Goal: Information Seeking & Learning: Learn about a topic

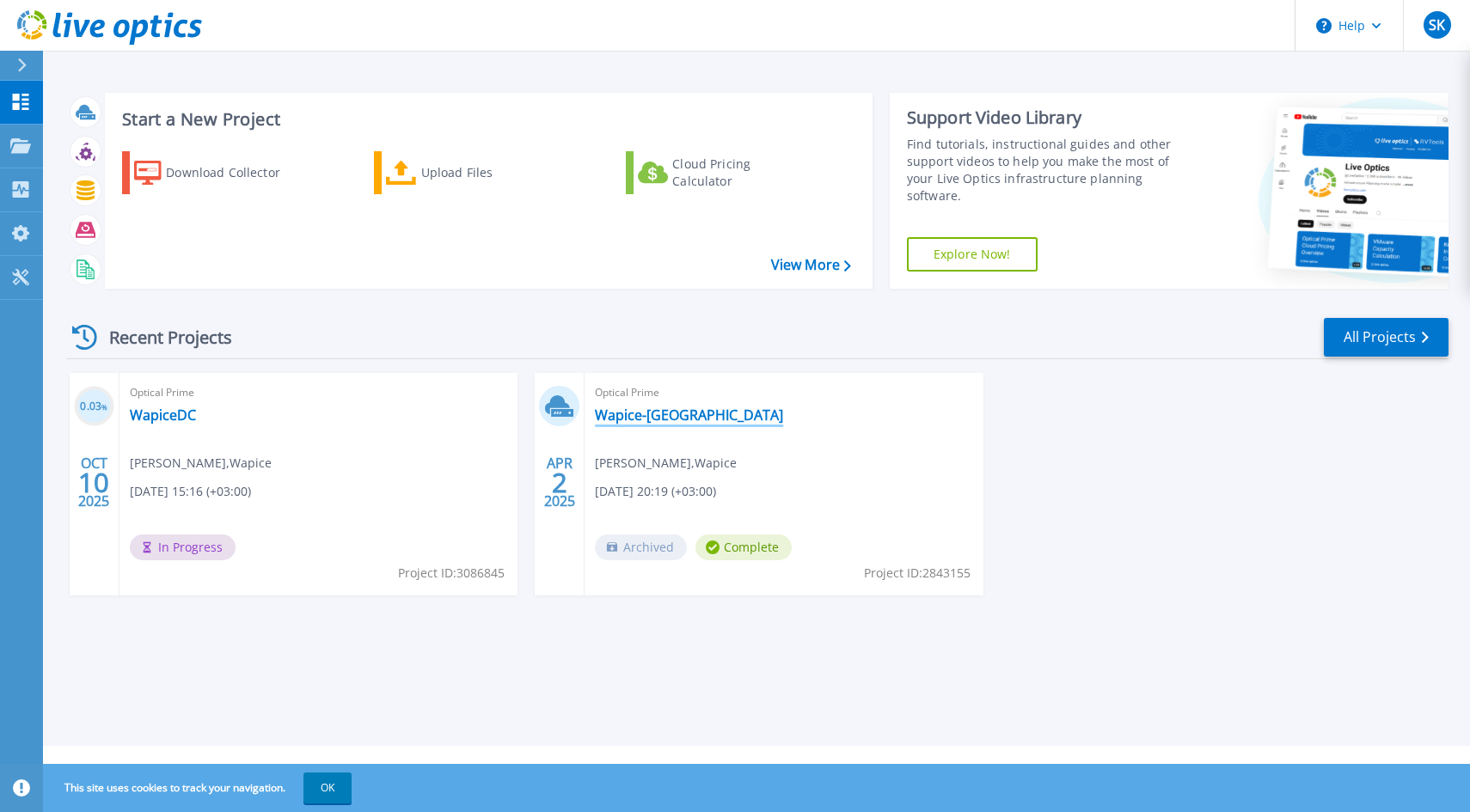
click at [630, 422] on link "Wapice-[GEOGRAPHIC_DATA]" at bounding box center [688, 415] width 188 height 17
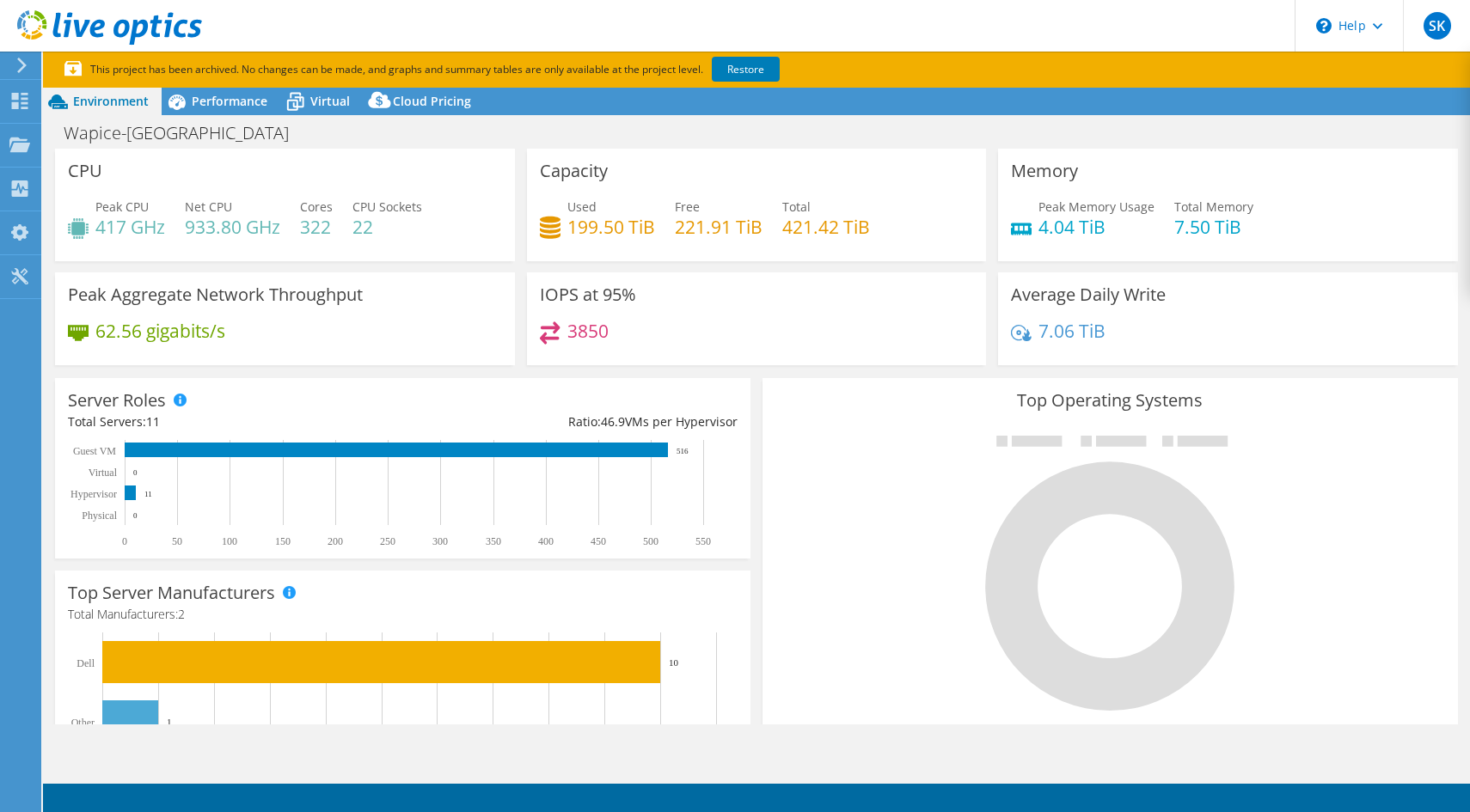
select select "EUFrankfurt"
select select "EUR"
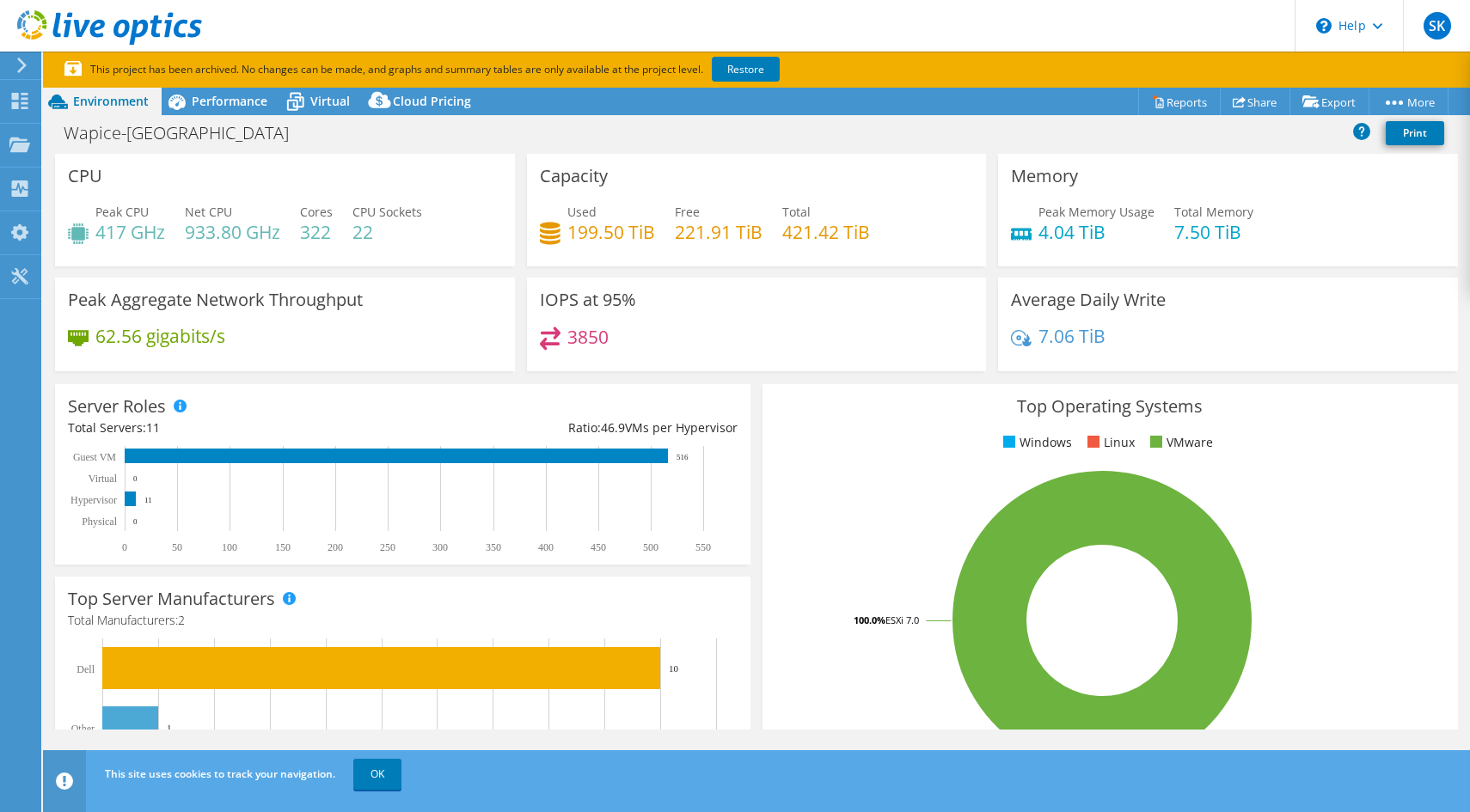
click at [571, 238] on h4 "199.50 TiB" at bounding box center [611, 232] width 88 height 19
click at [250, 105] on span "Performance" at bounding box center [229, 101] width 76 height 17
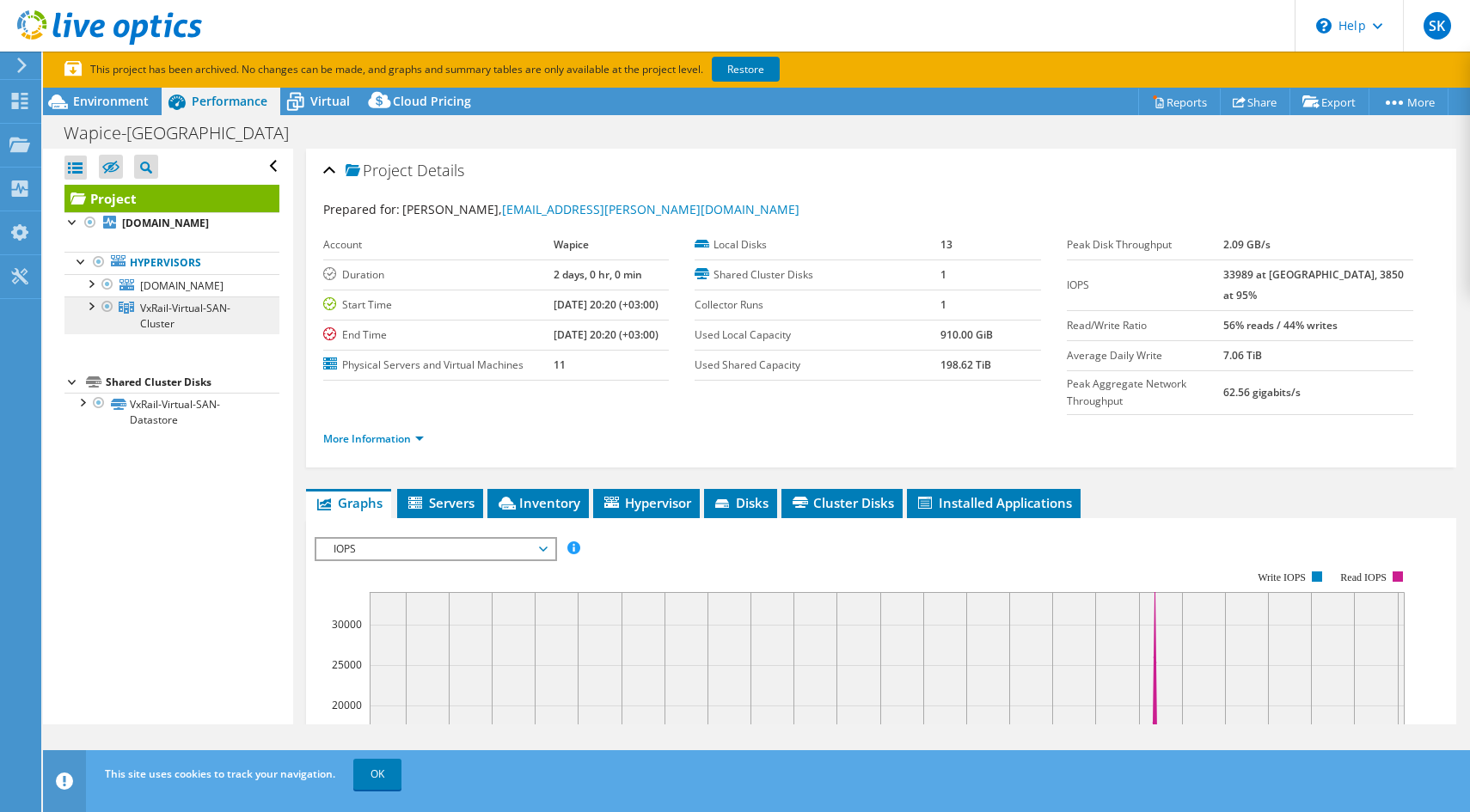
click at [185, 331] on span "VxRail-Virtual-SAN-Cluster" at bounding box center [185, 316] width 91 height 30
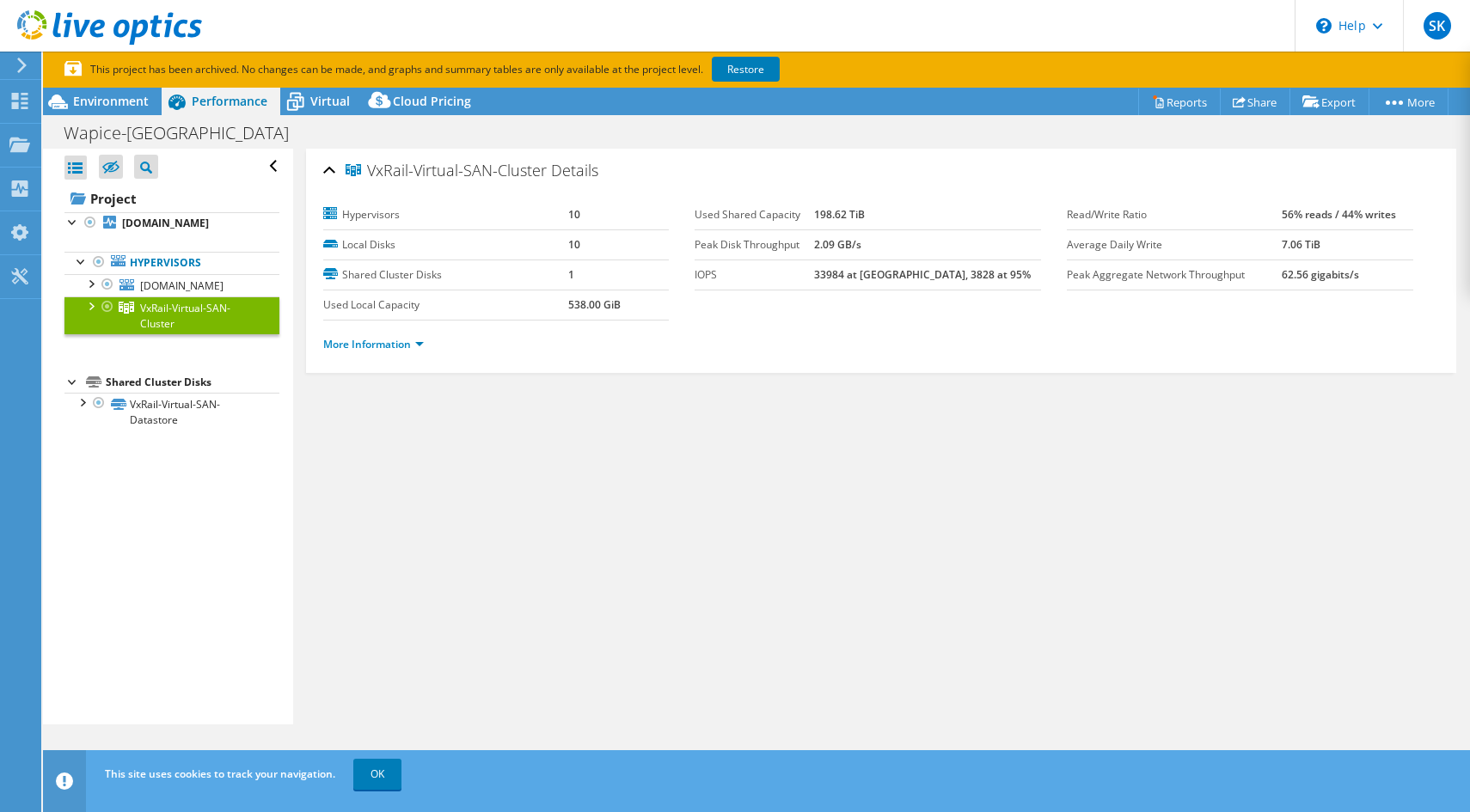
click at [91, 313] on div at bounding box center [91, 305] width 17 height 17
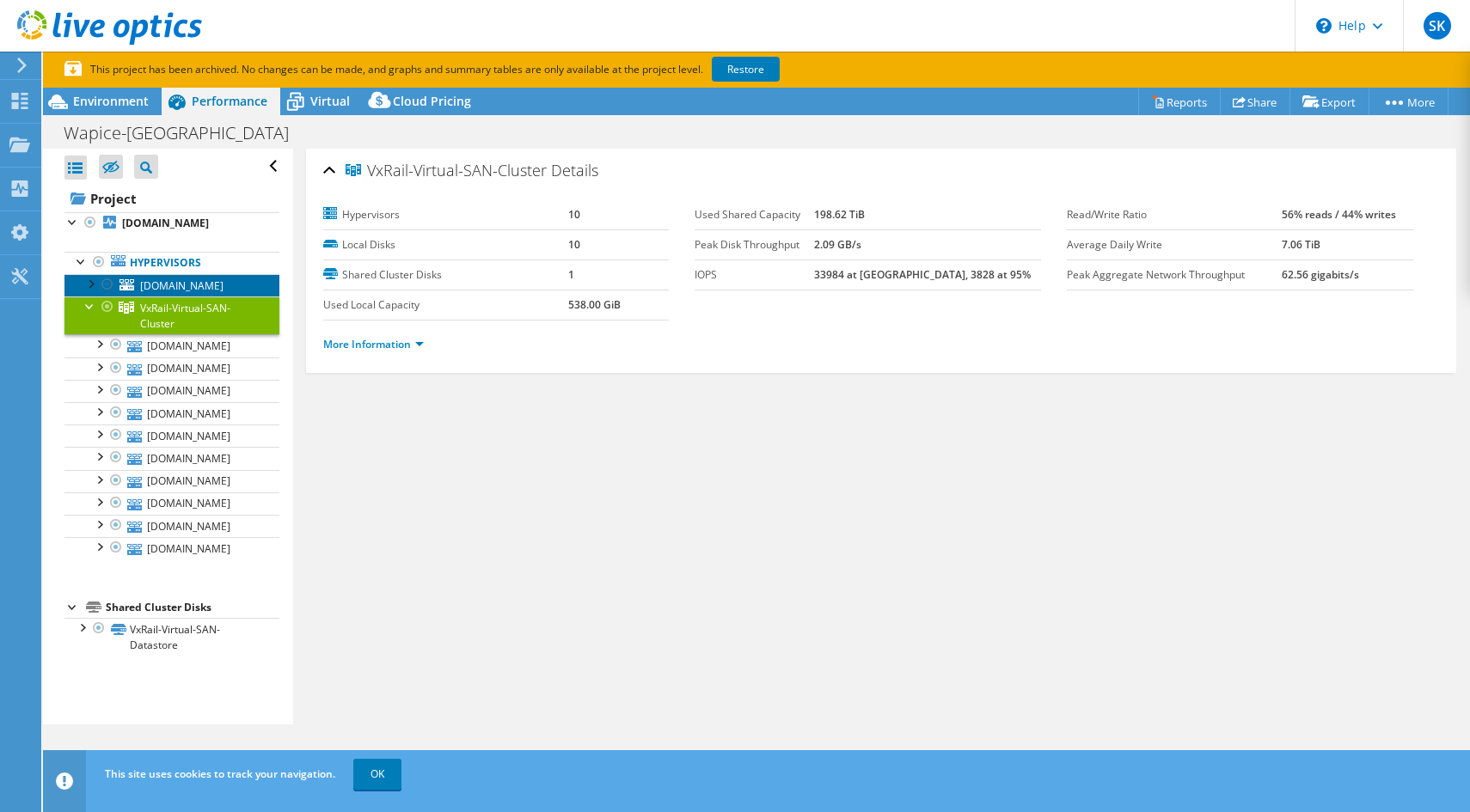
click at [159, 297] on link "[DOMAIN_NAME]" at bounding box center [171, 285] width 215 height 23
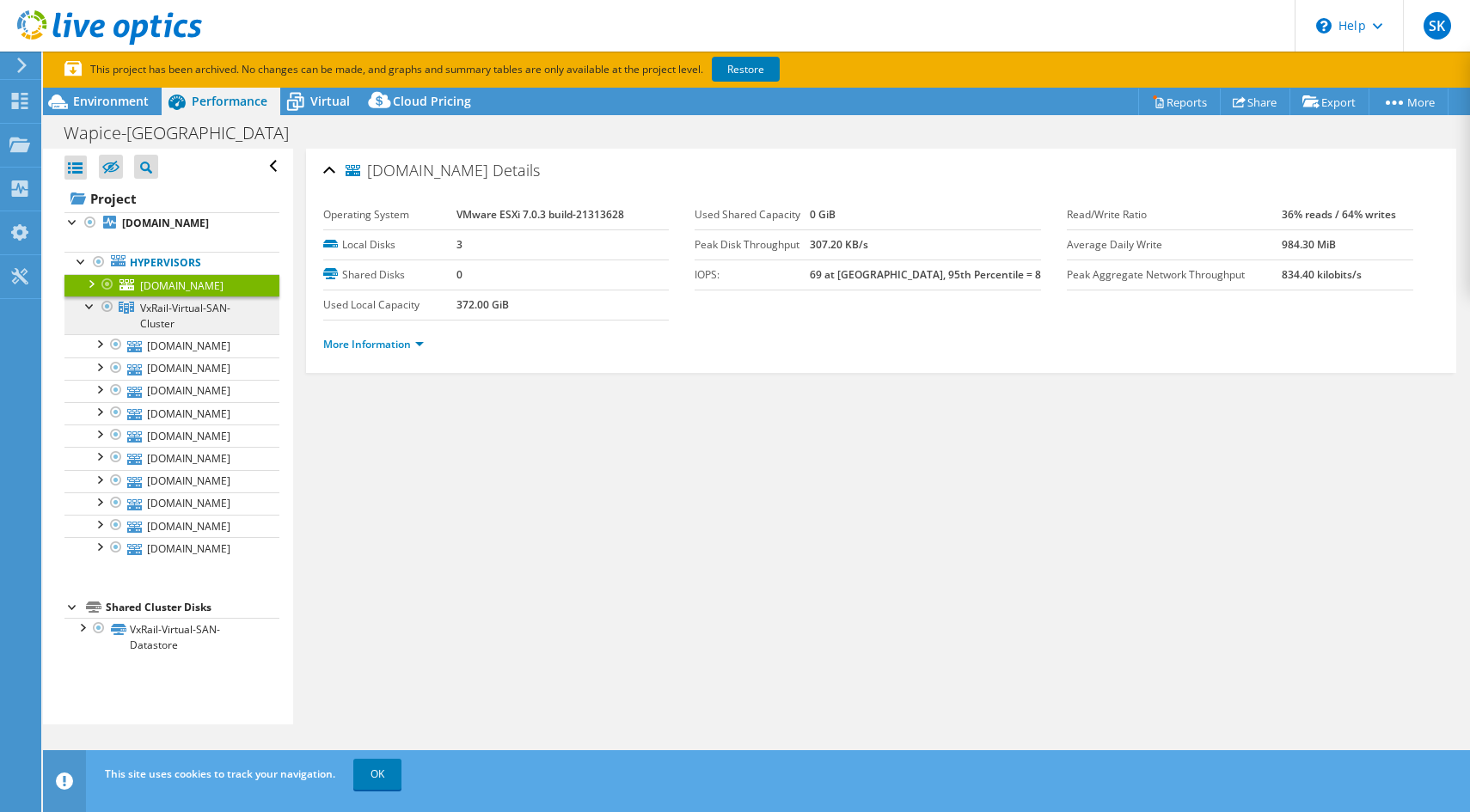
click at [164, 331] on span "VxRail-Virtual-SAN-Cluster" at bounding box center [185, 316] width 91 height 30
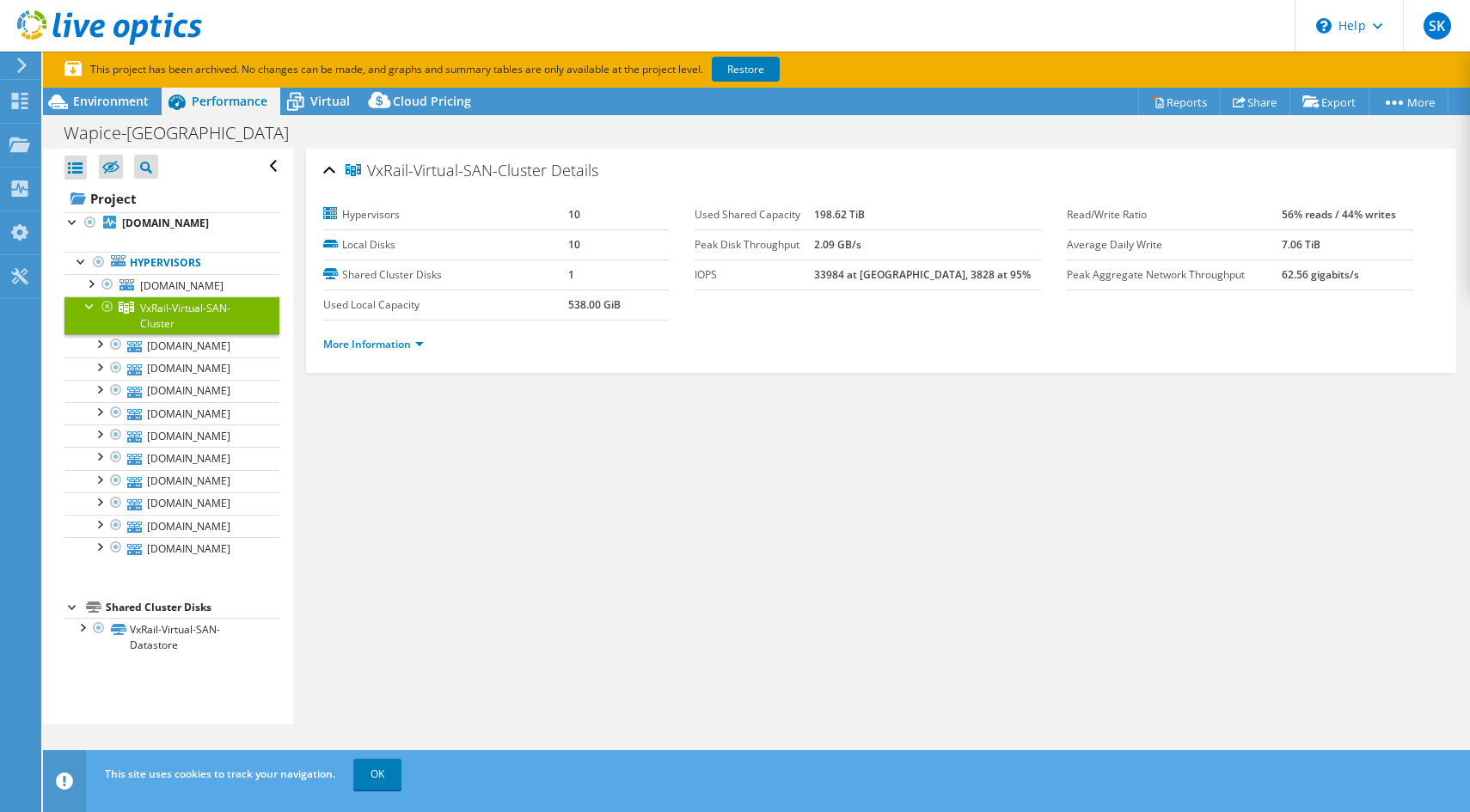
click at [167, 334] on link "VxRail-Virtual-SAN-Cluster" at bounding box center [171, 315] width 215 height 37
click at [167, 357] on link "[DOMAIN_NAME]" at bounding box center [171, 346] width 215 height 23
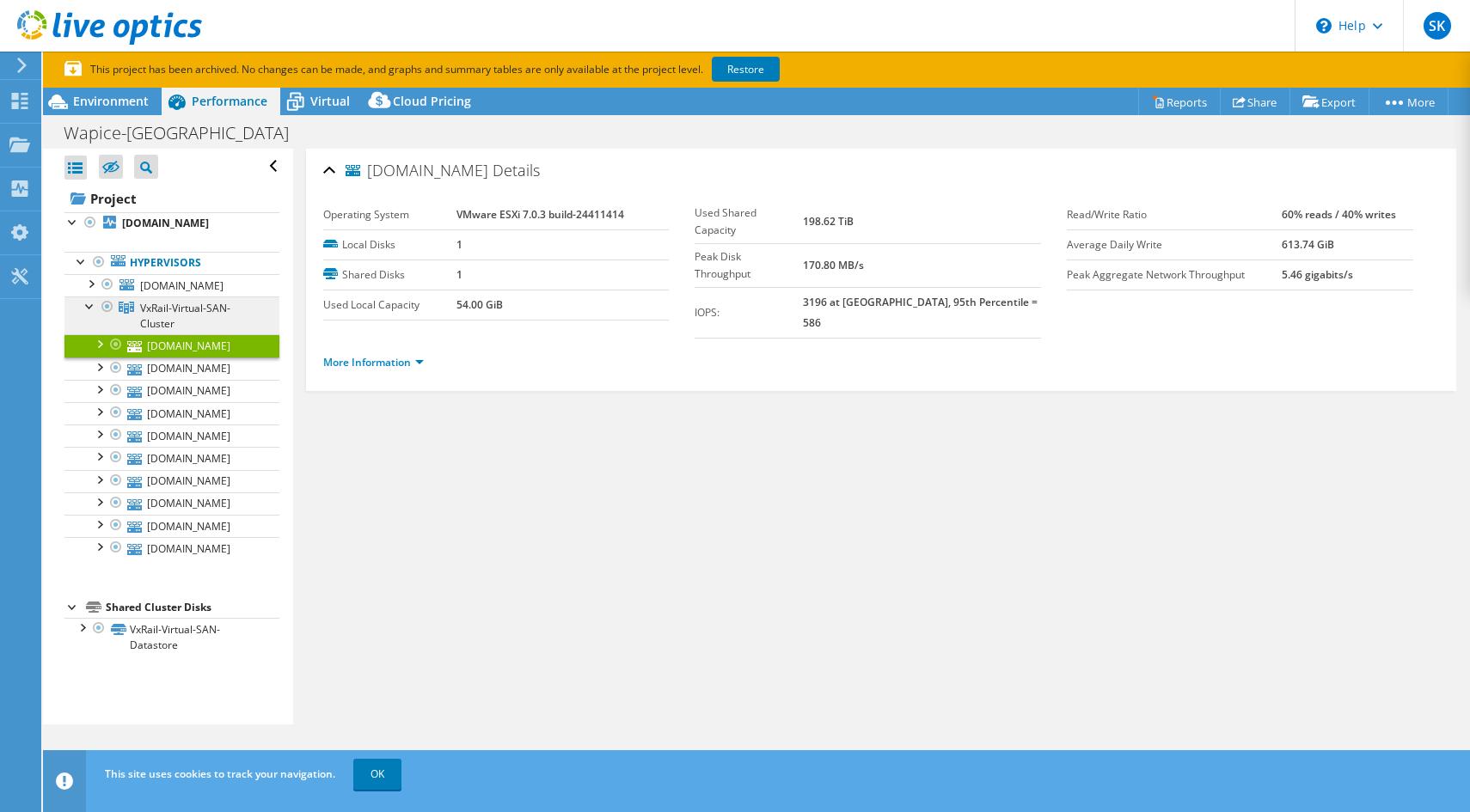
click at [179, 334] on link "VxRail-Virtual-SAN-Cluster" at bounding box center [171, 315] width 215 height 37
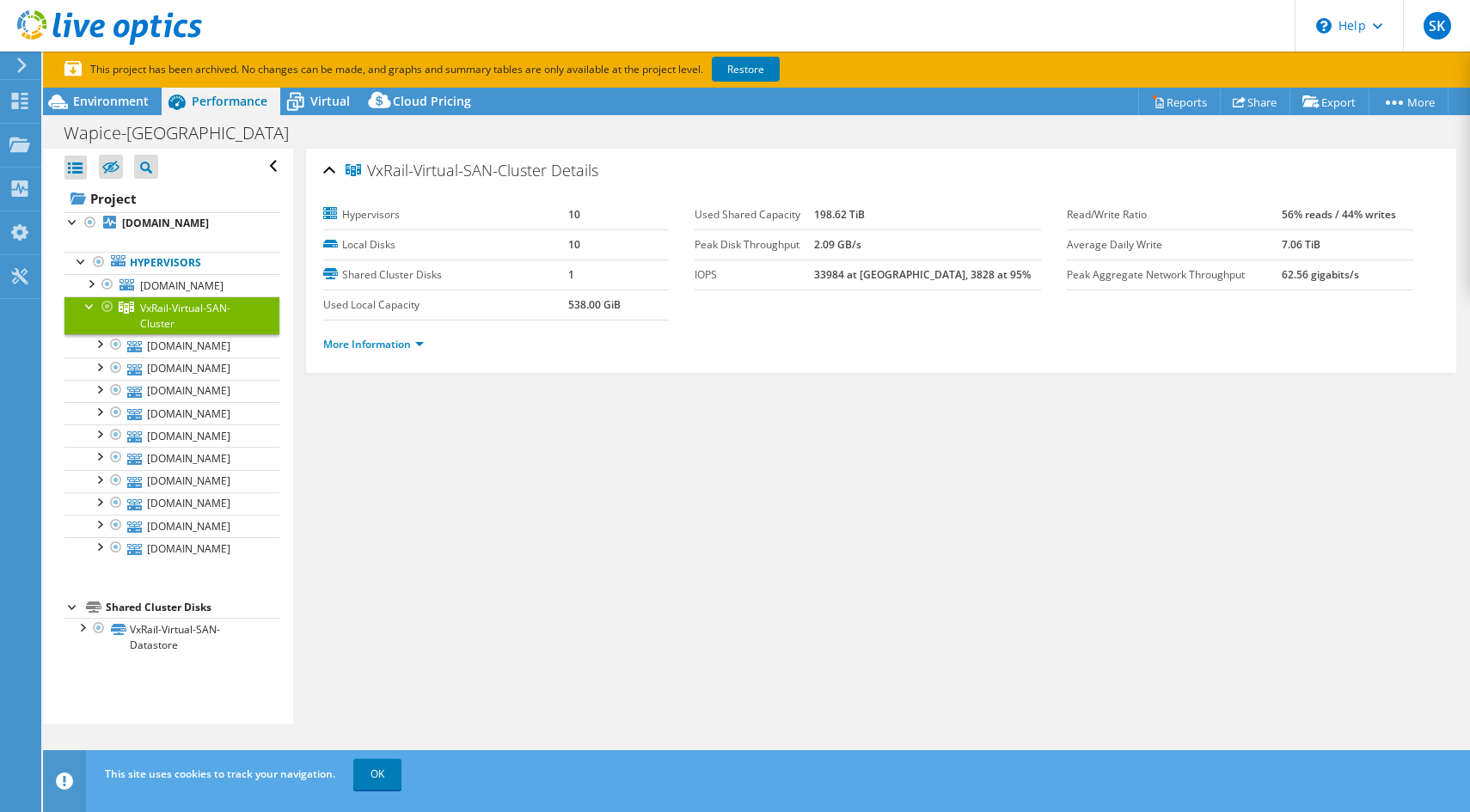
click at [345, 335] on li "More Information" at bounding box center [378, 345] width 111 height 19
click at [347, 343] on link "More Information" at bounding box center [373, 344] width 101 height 15
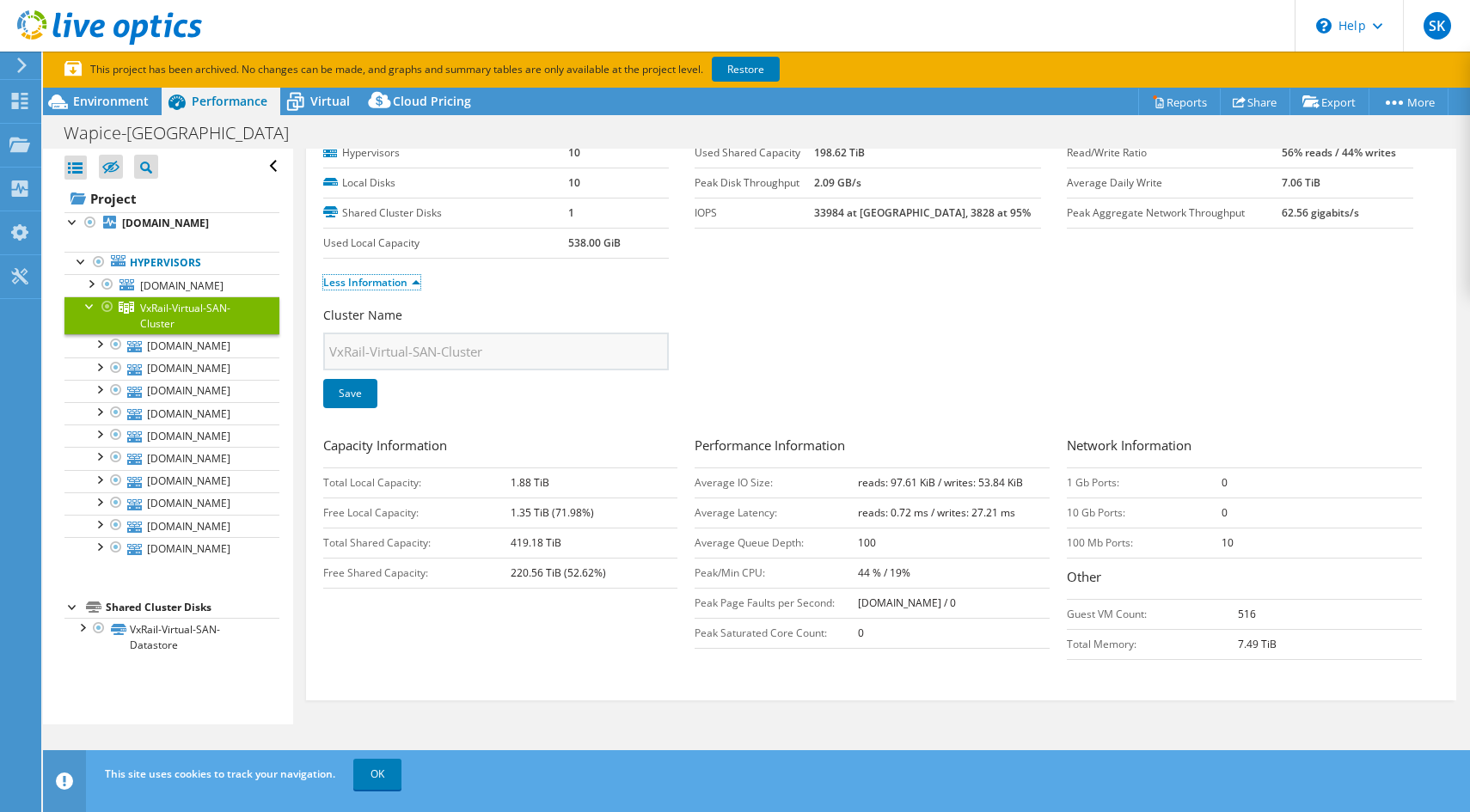
scroll to position [68, 0]
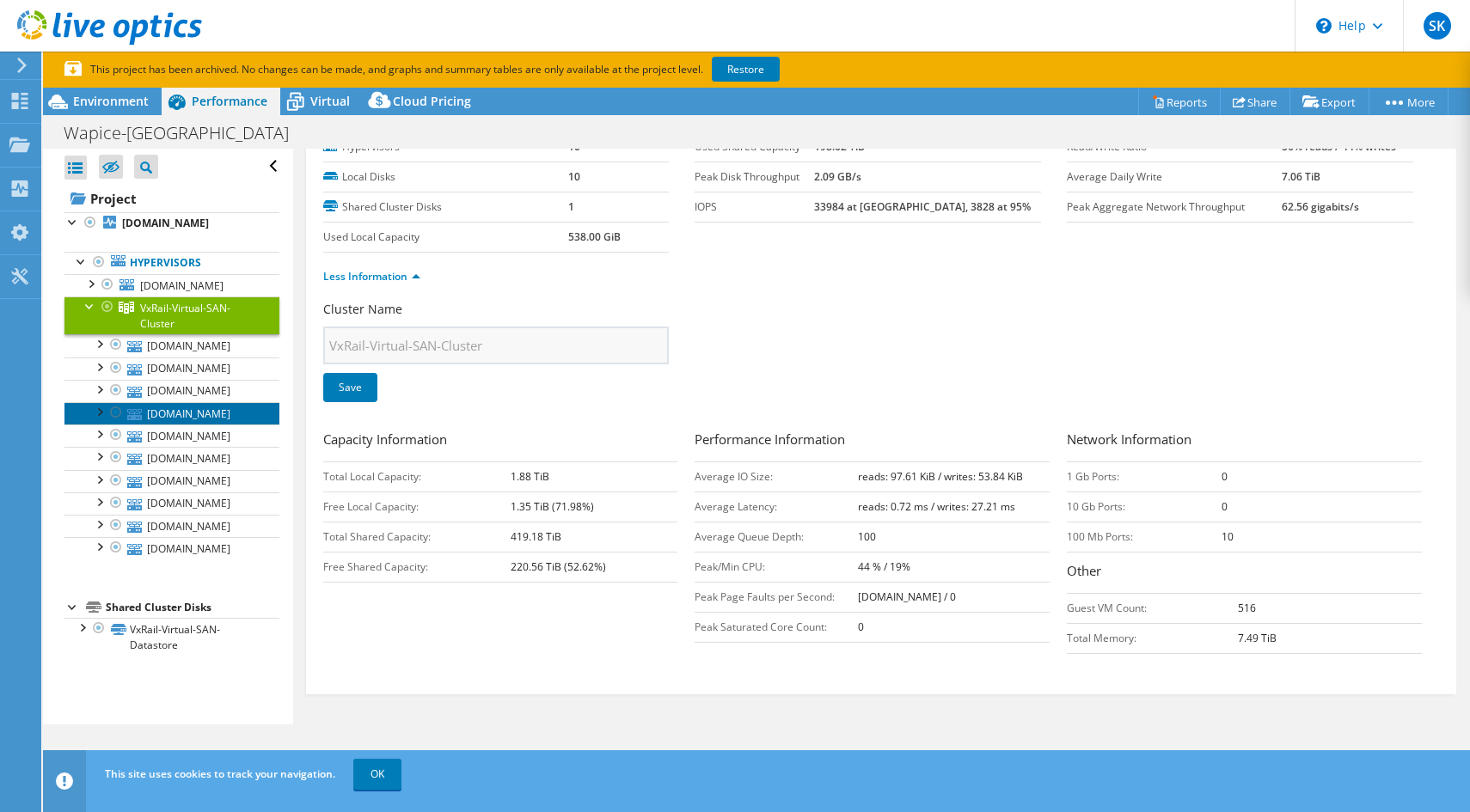
click at [180, 425] on link "[DOMAIN_NAME]" at bounding box center [171, 413] width 215 height 23
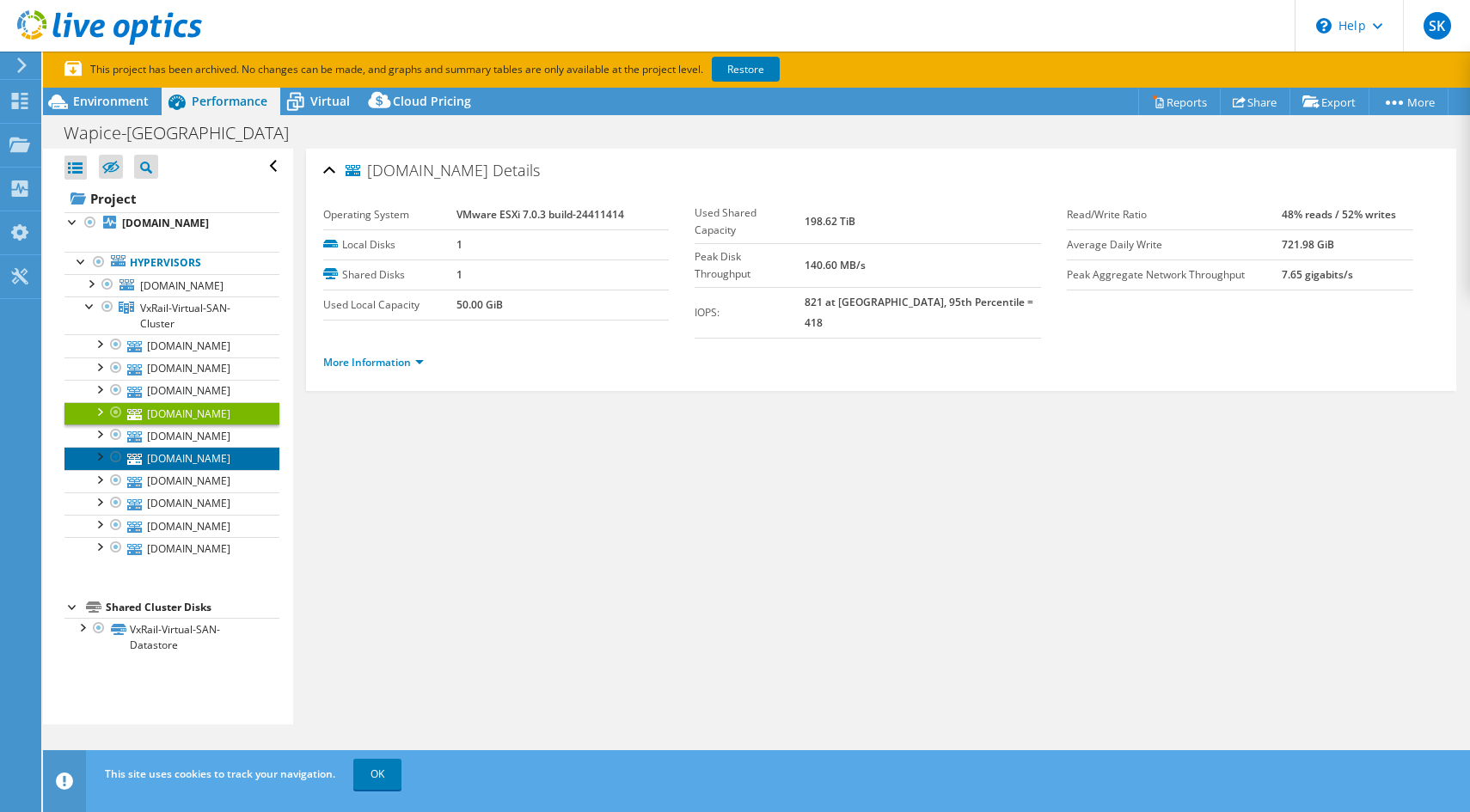
click at [185, 469] on link "[DOMAIN_NAME]" at bounding box center [171, 458] width 215 height 23
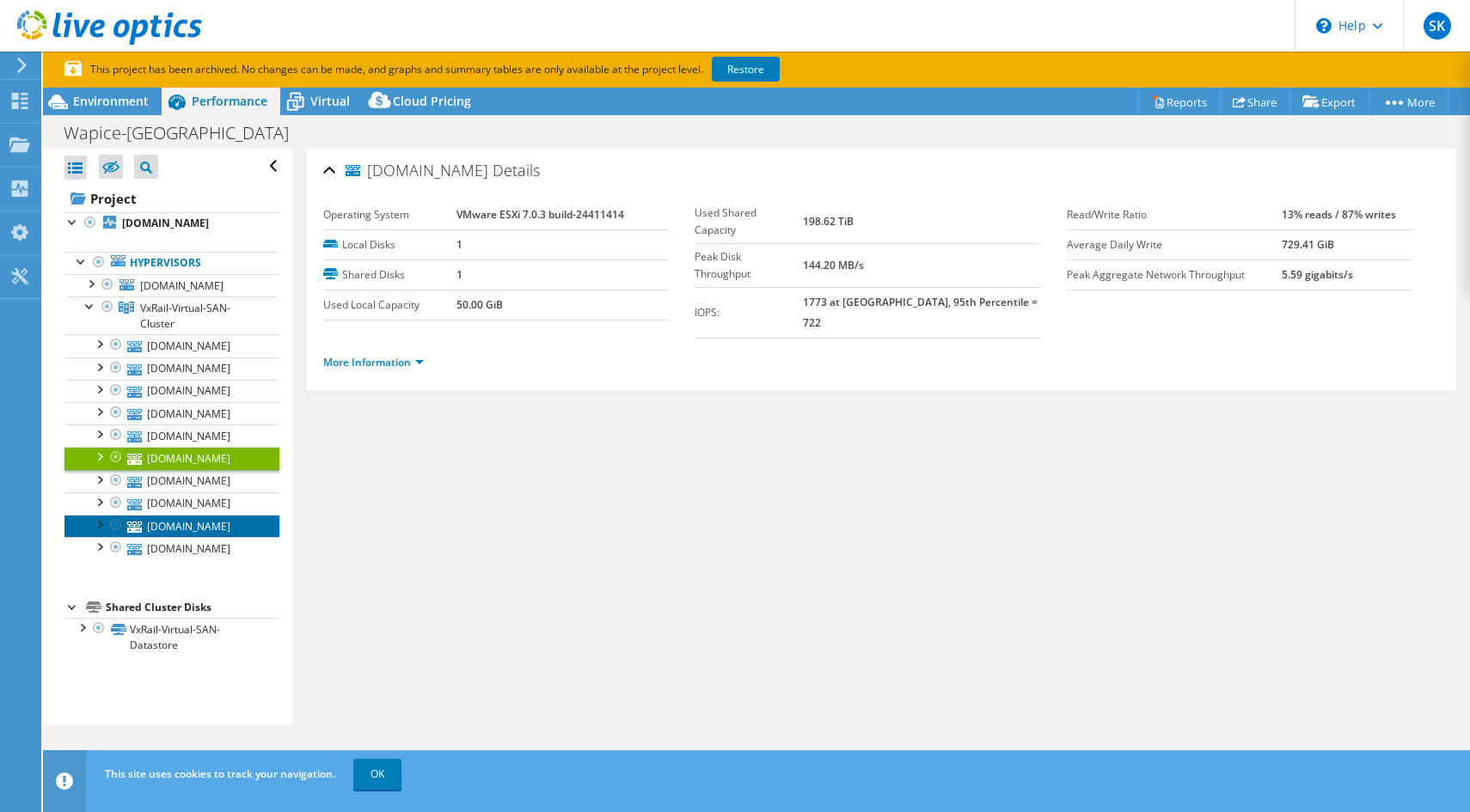
click at [206, 537] on link "[DOMAIN_NAME]" at bounding box center [171, 527] width 215 height 23
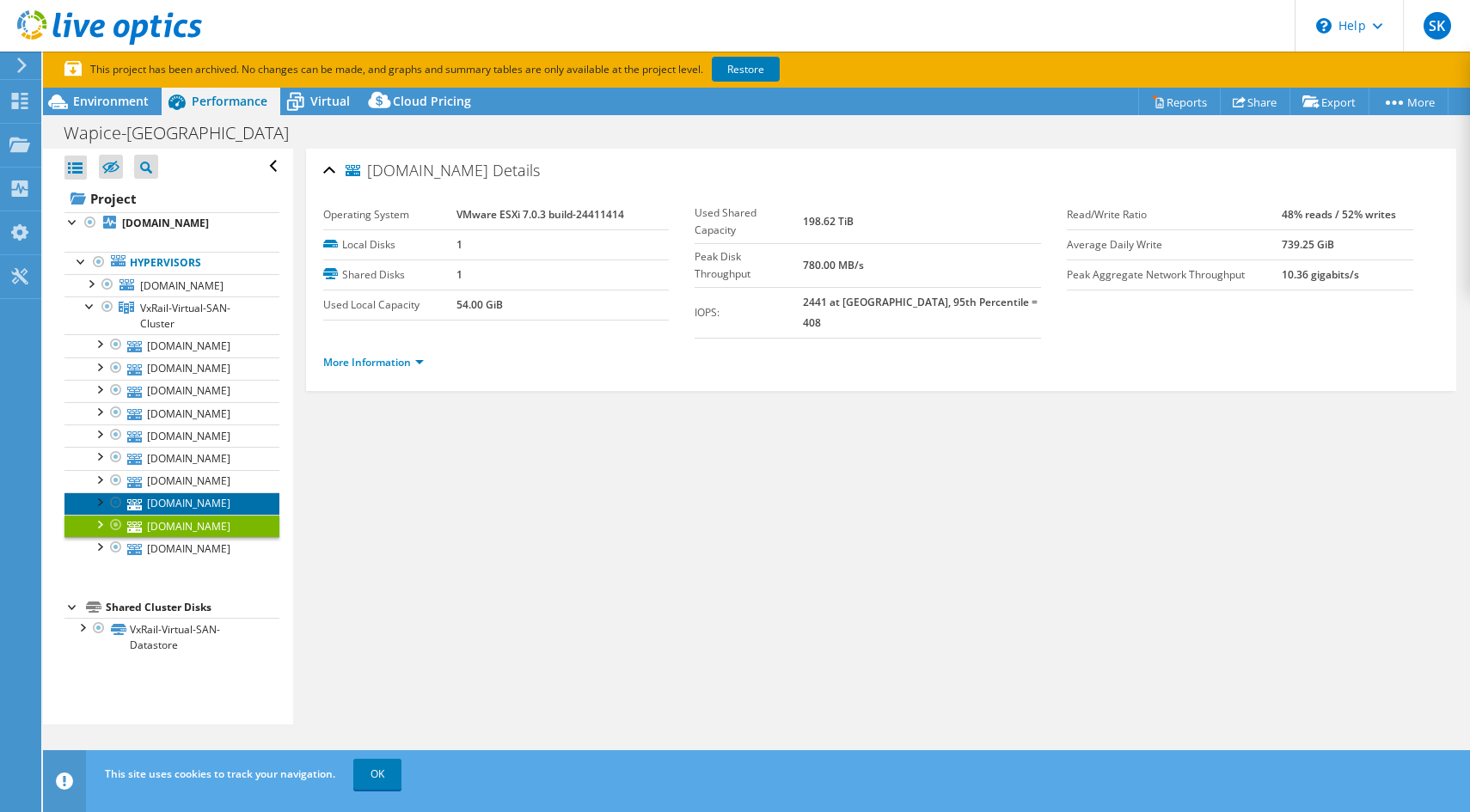
click at [206, 515] on link "[DOMAIN_NAME]" at bounding box center [171, 504] width 215 height 23
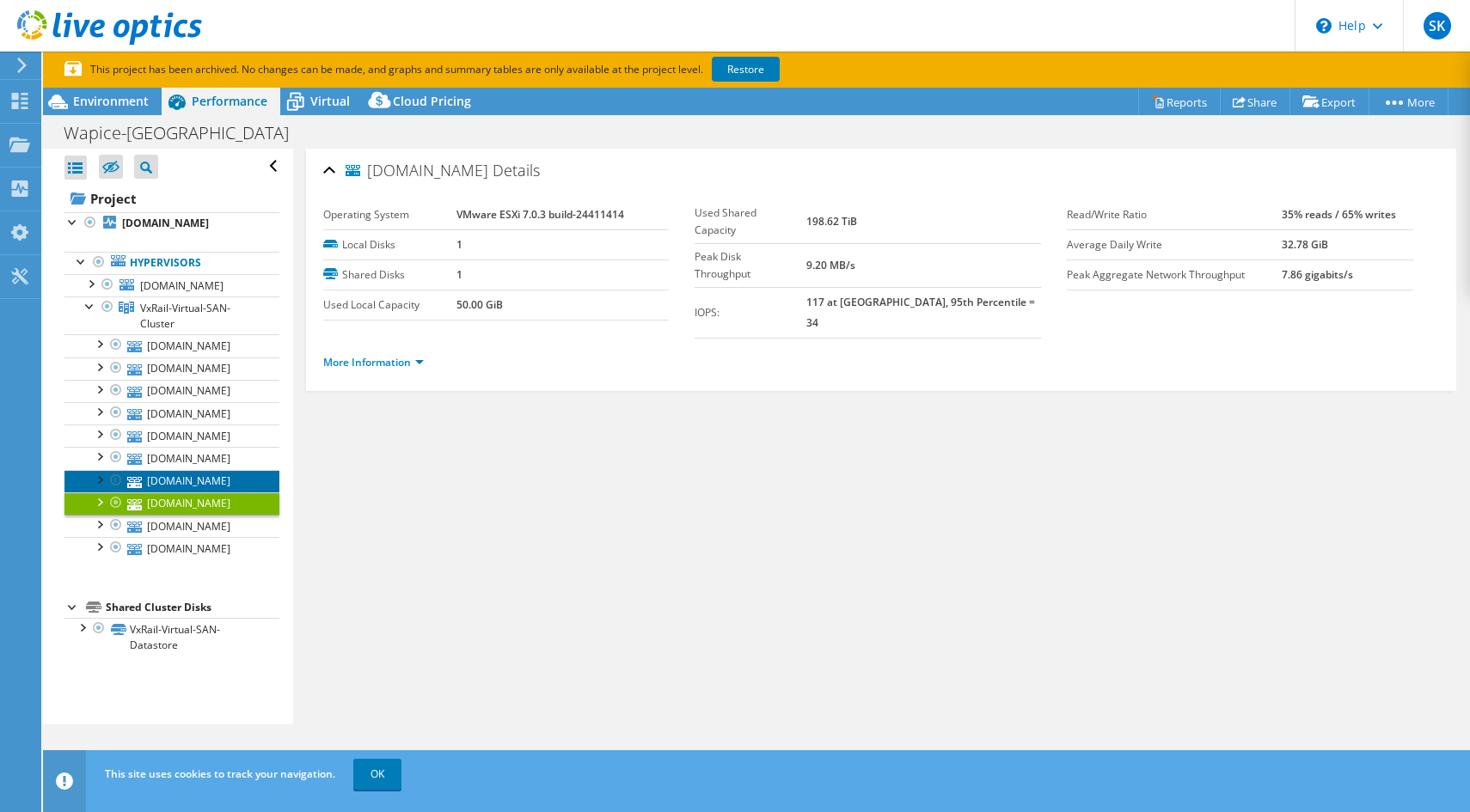
click at [206, 493] on link "[DOMAIN_NAME]" at bounding box center [171, 481] width 215 height 23
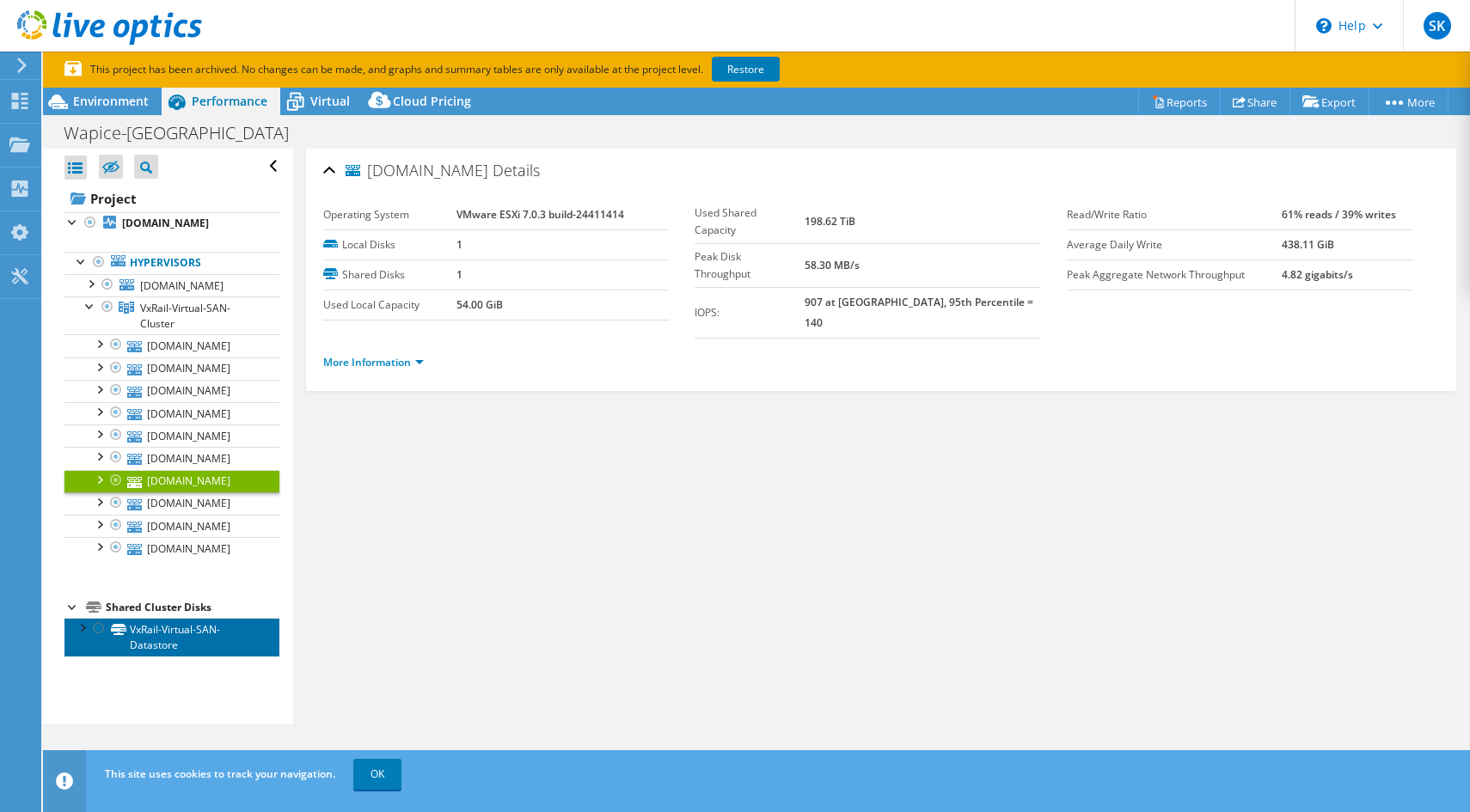
click at [168, 655] on link "VxRail-Virtual-SAN-Datastore" at bounding box center [171, 636] width 215 height 37
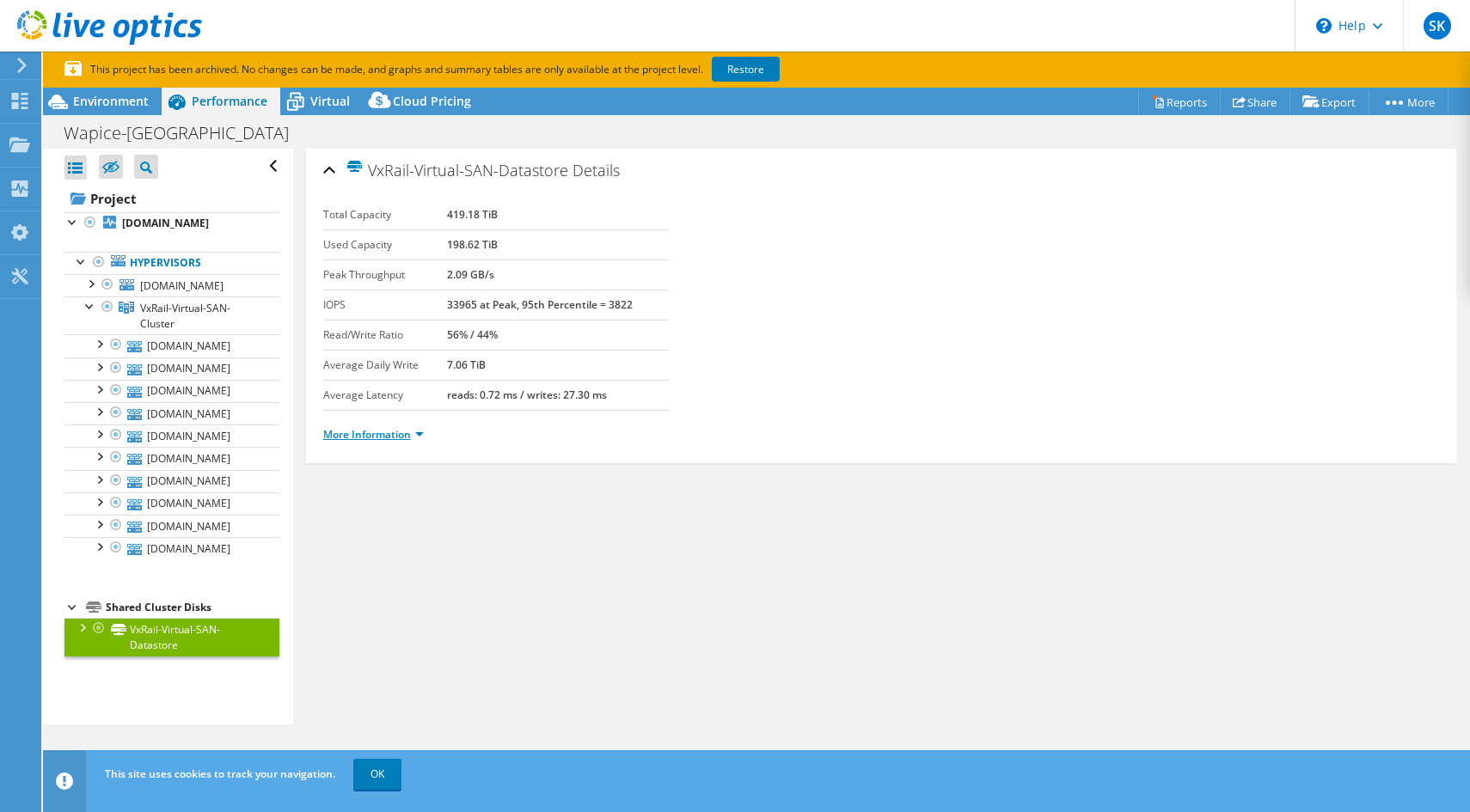
click at [384, 433] on link "More Information" at bounding box center [373, 434] width 101 height 15
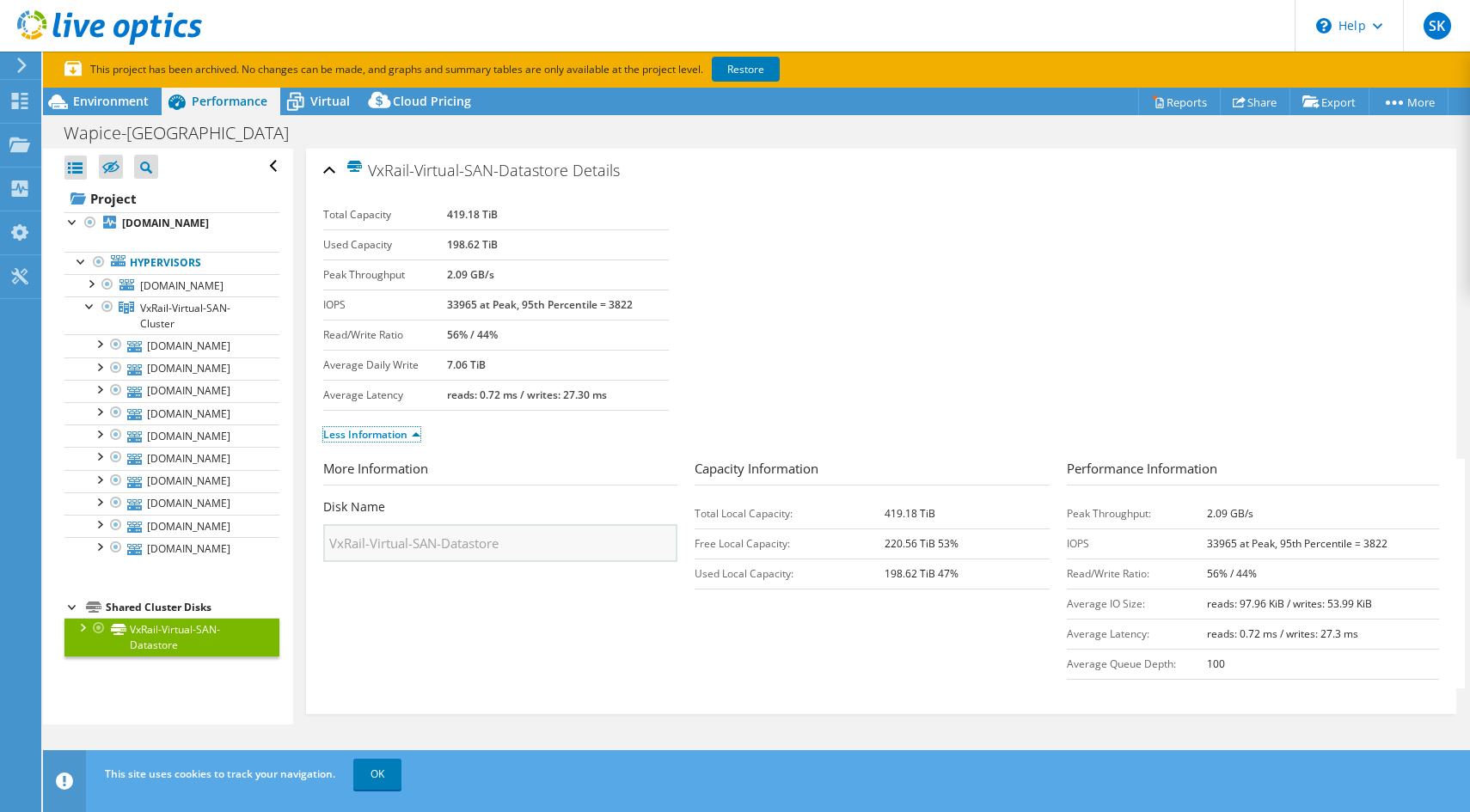
scroll to position [20, 0]
